Goal: Subscribe to service/newsletter

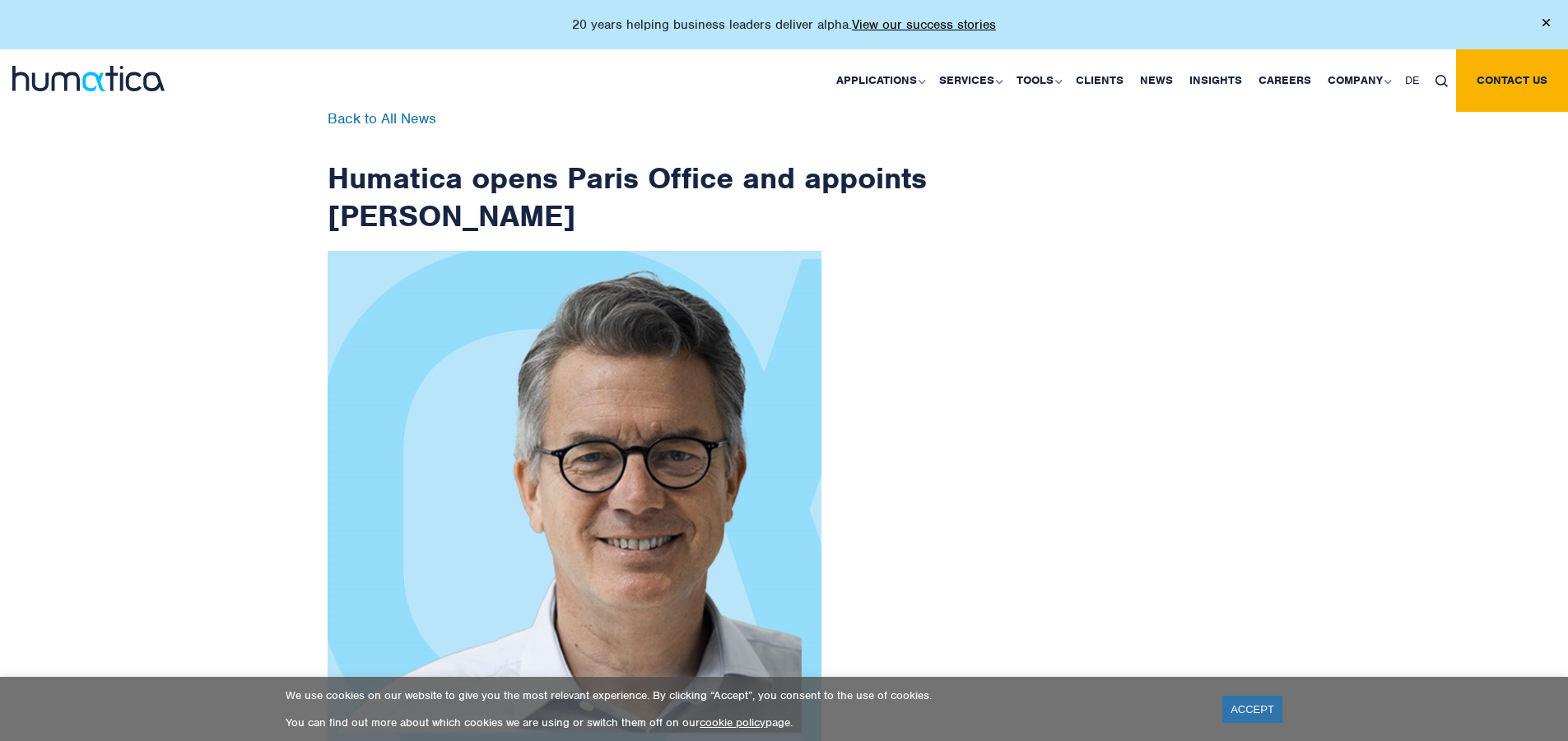
scroll to position [2624, 0]
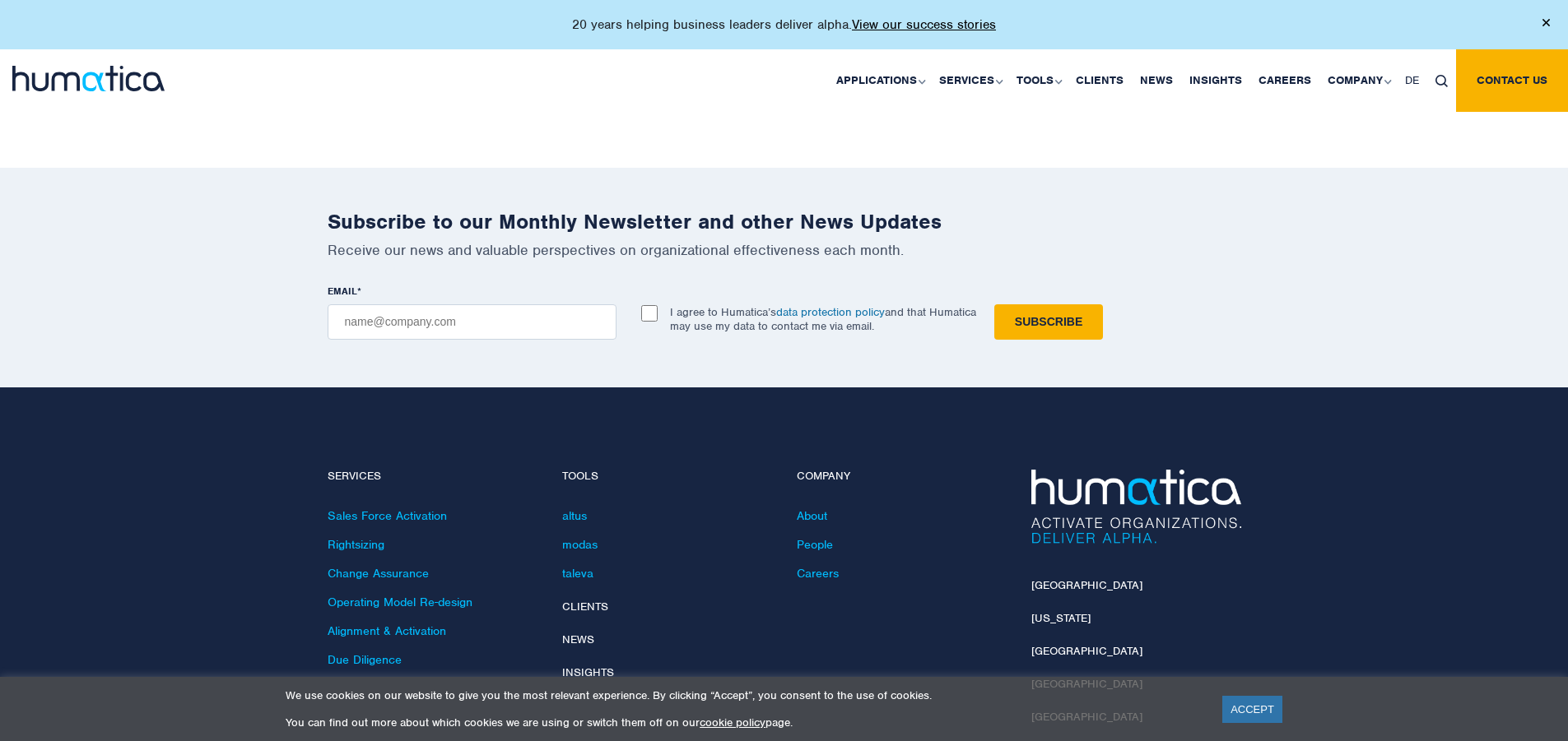
checkbox input "true"
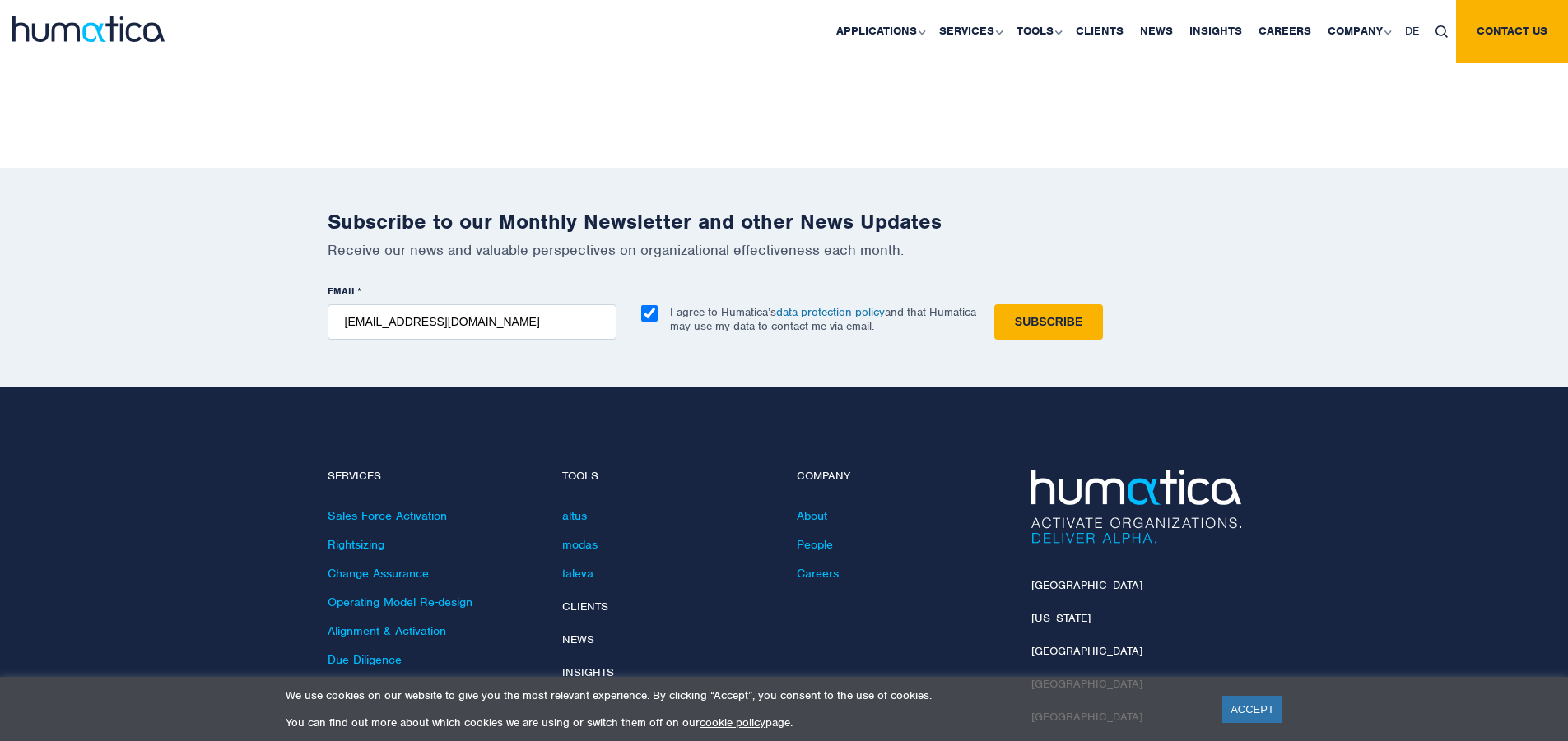
type input "[EMAIL_ADDRESS][DOMAIN_NAME]"
click at [994, 305] on input "Subscribe" at bounding box center [1048, 322] width 109 height 35
